Goal: Task Accomplishment & Management: Use online tool/utility

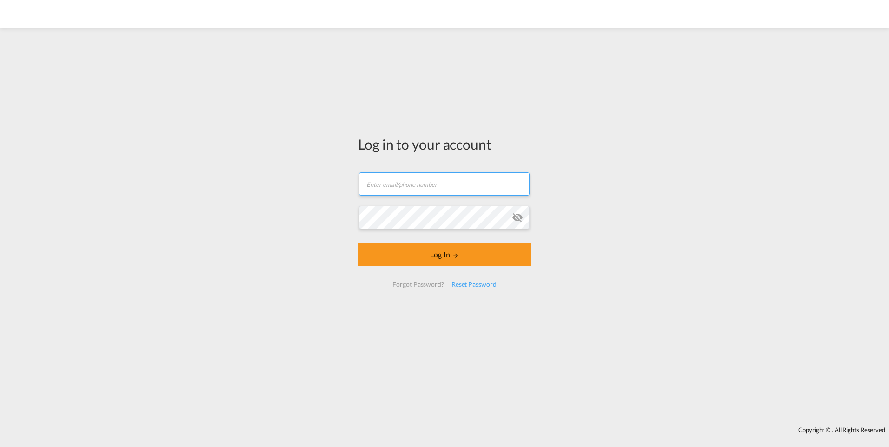
click at [432, 177] on input "text" at bounding box center [444, 184] width 171 height 23
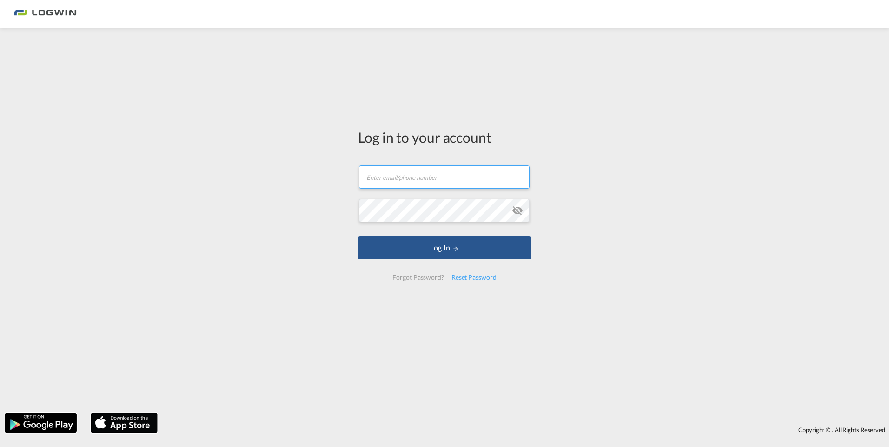
type input "[EMAIL_ADDRESS][DOMAIN_NAME]"
click at [358, 236] on button "Log In" at bounding box center [444, 247] width 173 height 23
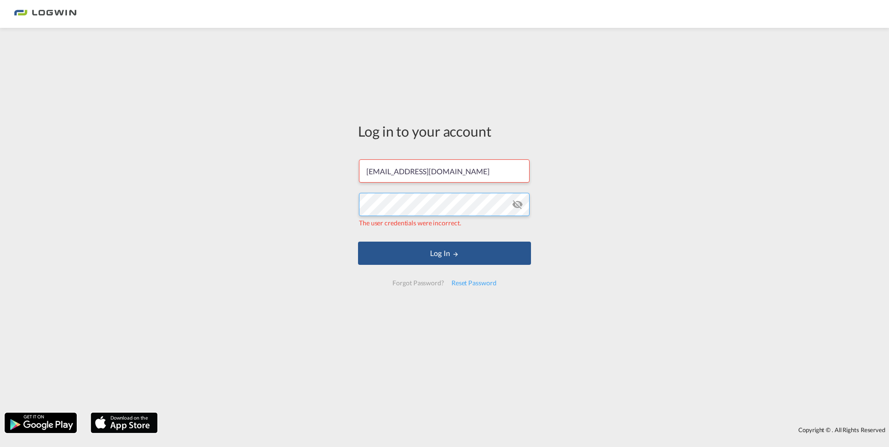
click at [230, 203] on div "Log in to your account [EMAIL_ADDRESS][DOMAIN_NAME] The user credentials were i…" at bounding box center [444, 221] width 889 height 376
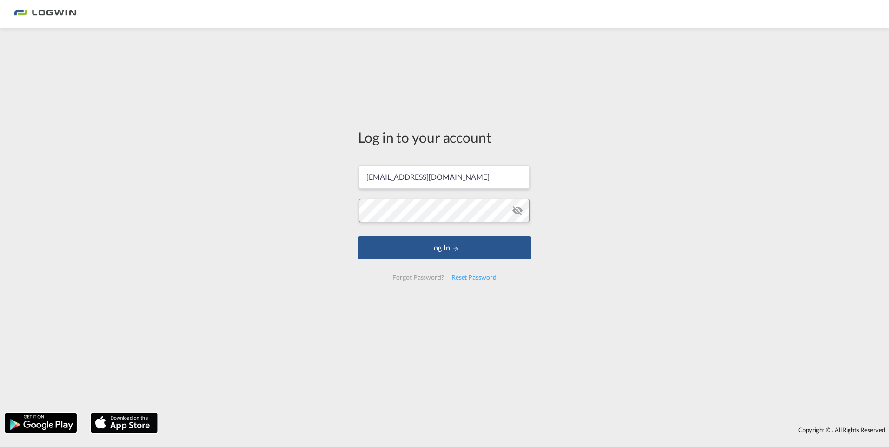
click at [358, 236] on button "Log In" at bounding box center [444, 247] width 173 height 23
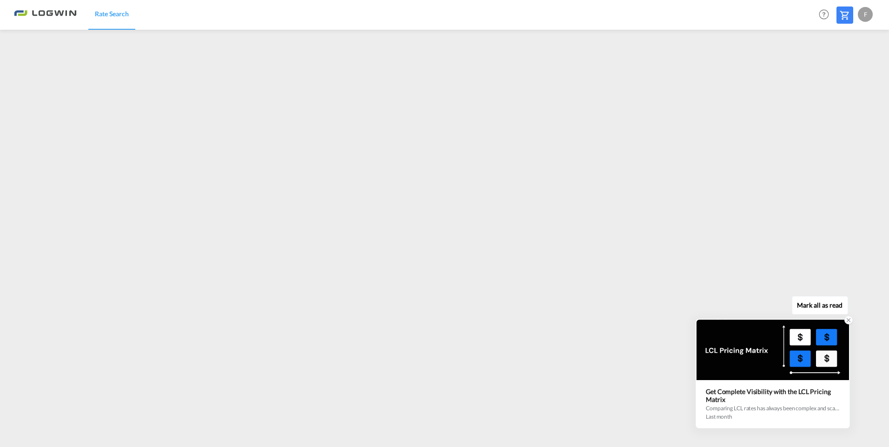
click at [850, 323] on icon at bounding box center [848, 320] width 7 height 7
